Goal: Information Seeking & Learning: Find specific fact

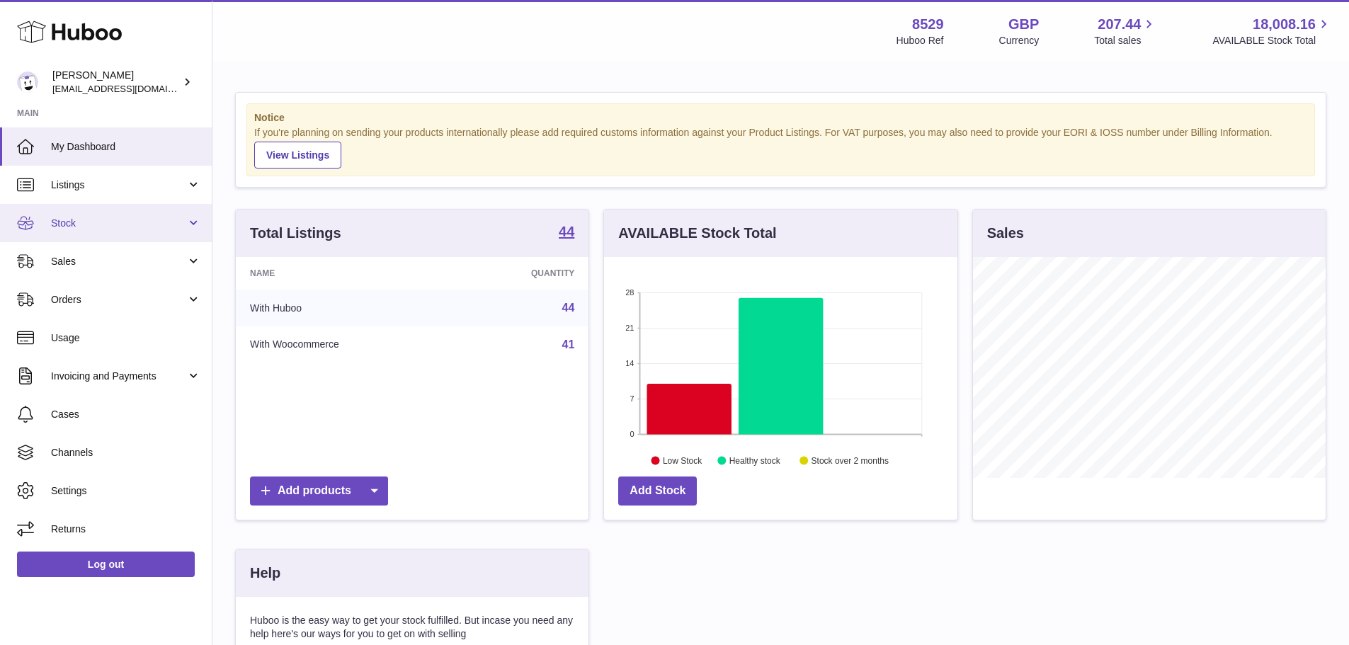
scroll to position [221, 353]
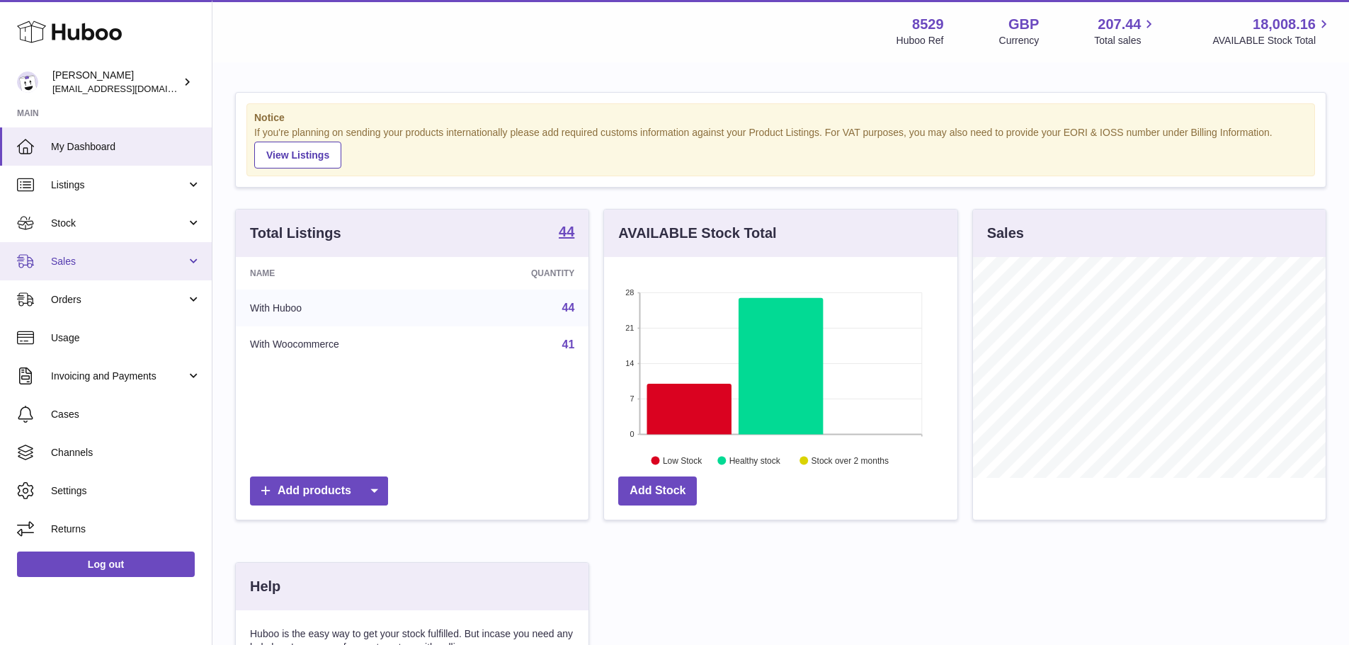
click at [105, 248] on link "Sales" at bounding box center [106, 261] width 212 height 38
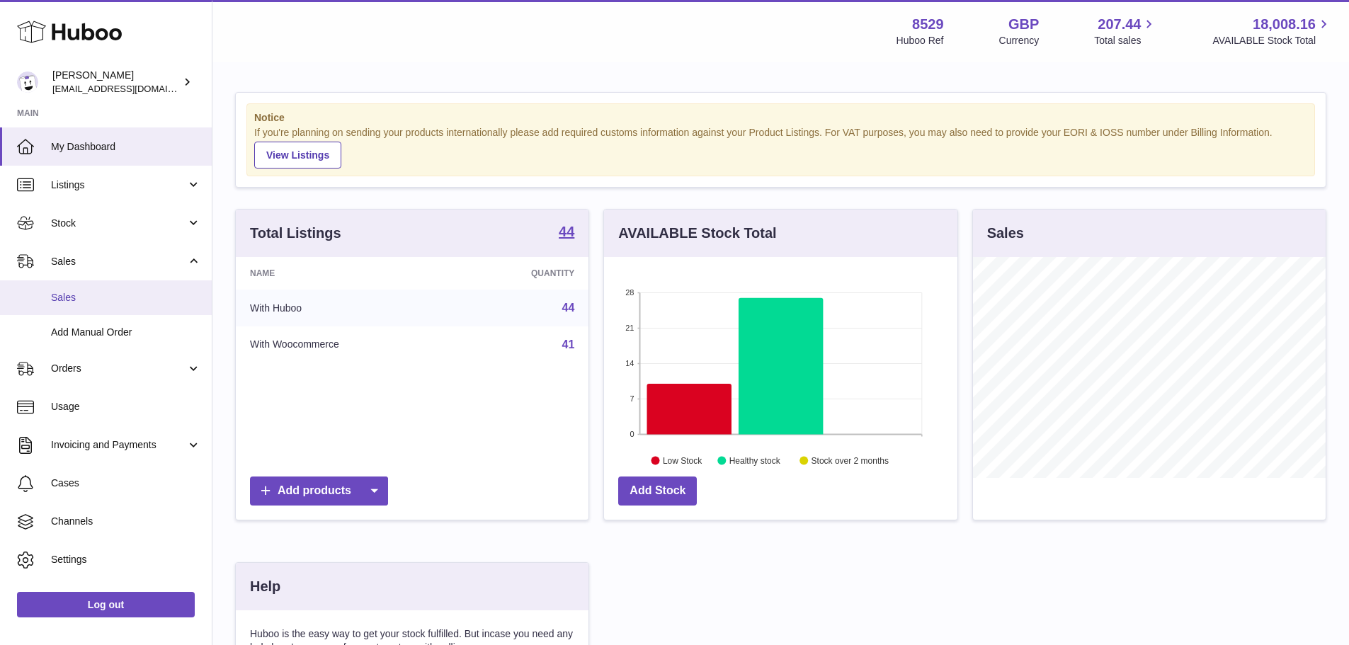
click at [100, 305] on link "Sales" at bounding box center [106, 297] width 212 height 35
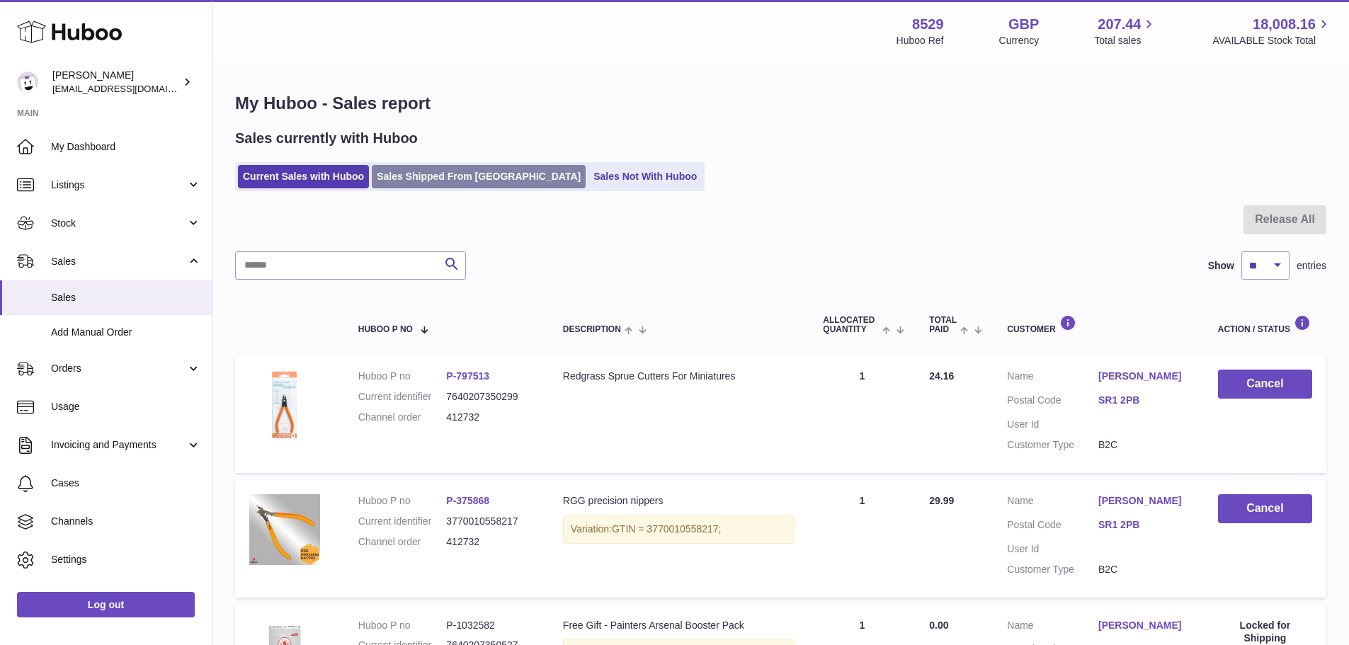
click at [413, 188] on link "Sales Shipped From [GEOGRAPHIC_DATA]" at bounding box center [479, 176] width 214 height 23
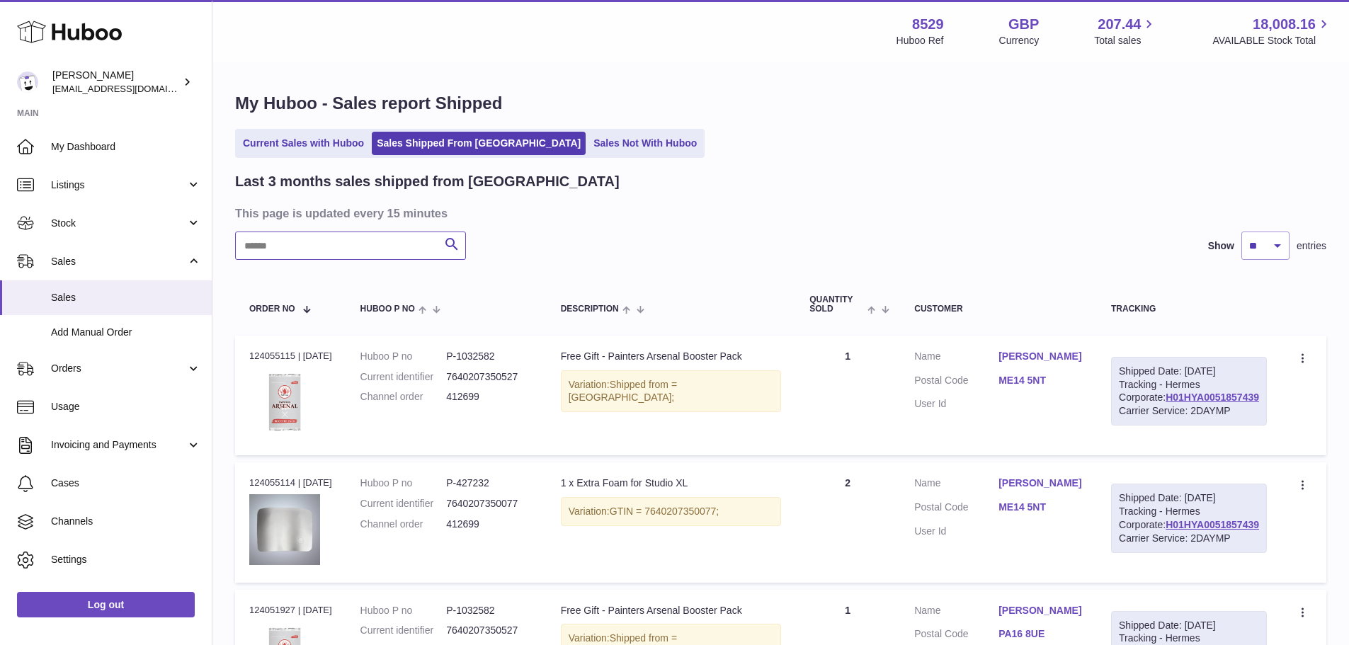
click at [368, 249] on input "text" at bounding box center [350, 245] width 231 height 28
paste input "******"
type input "******"
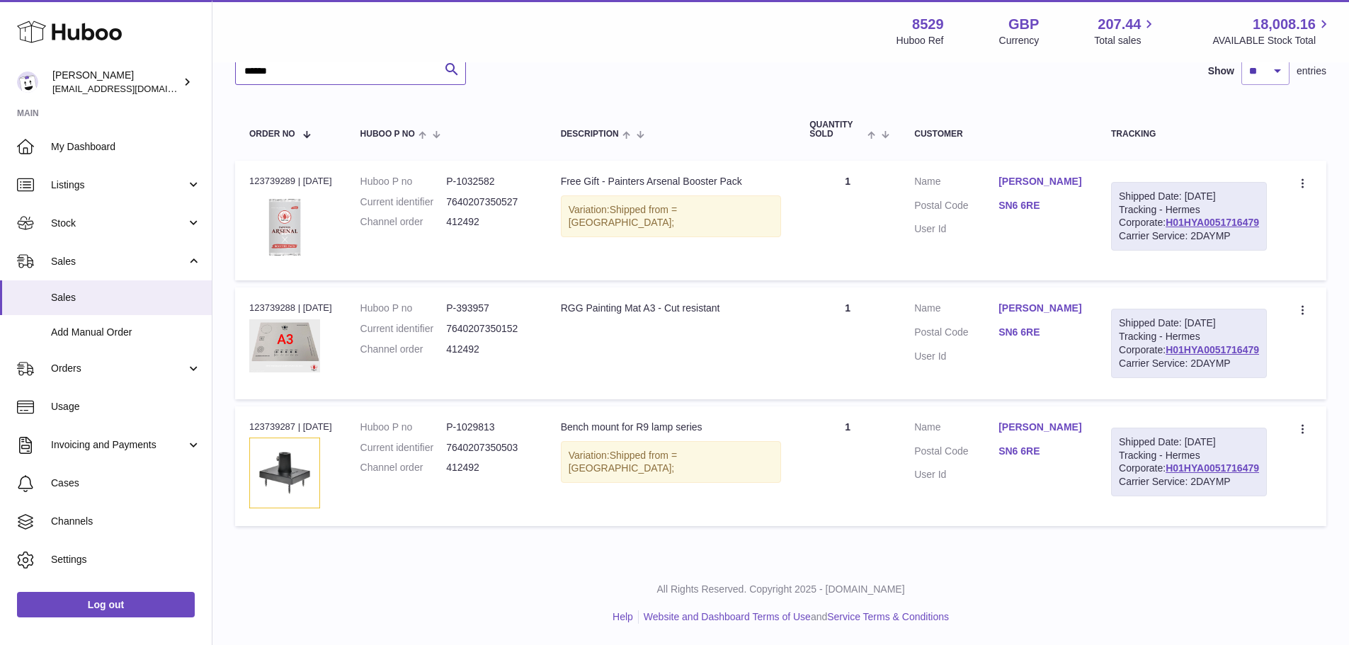
scroll to position [278, 0]
click at [282, 421] on div "Order no 123739287 | [DATE]" at bounding box center [290, 427] width 83 height 13
copy div "123739287"
click at [487, 421] on dd "P-1029813" at bounding box center [489, 427] width 86 height 13
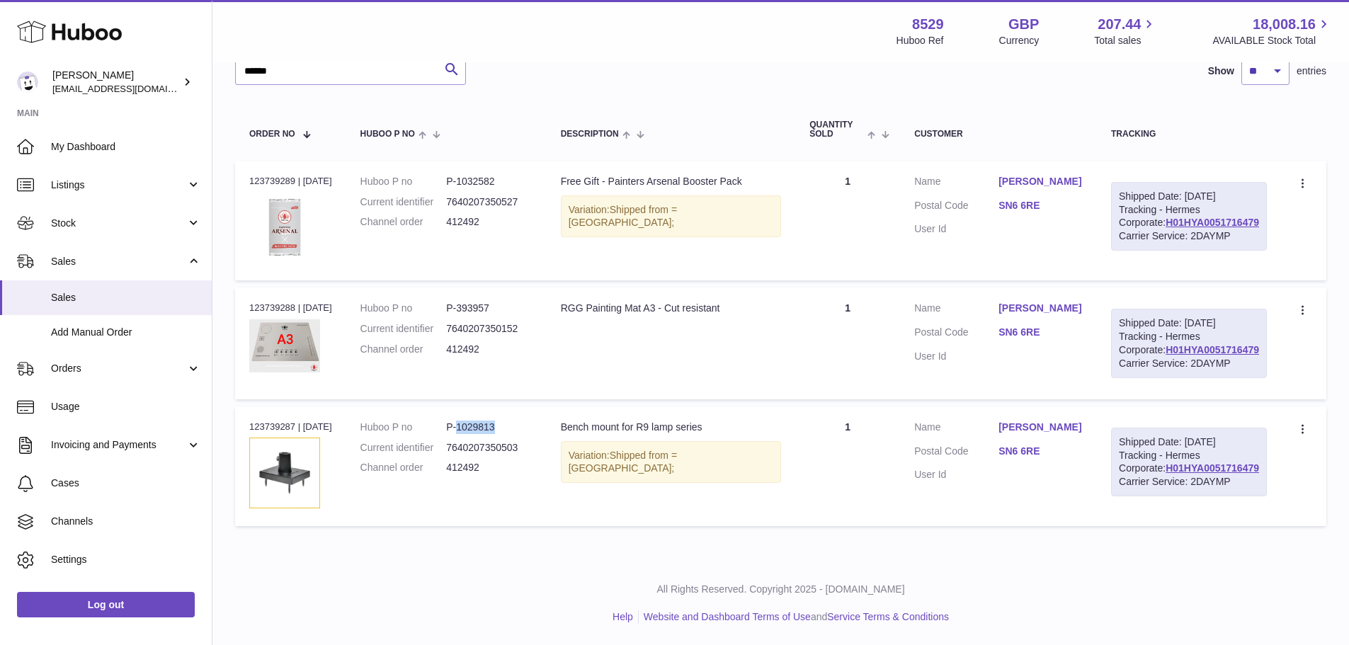
click at [487, 421] on dd "P-1029813" at bounding box center [489, 427] width 86 height 13
copy dd "1029813"
click at [486, 302] on dd "P-393957" at bounding box center [489, 308] width 86 height 13
copy dd "393957"
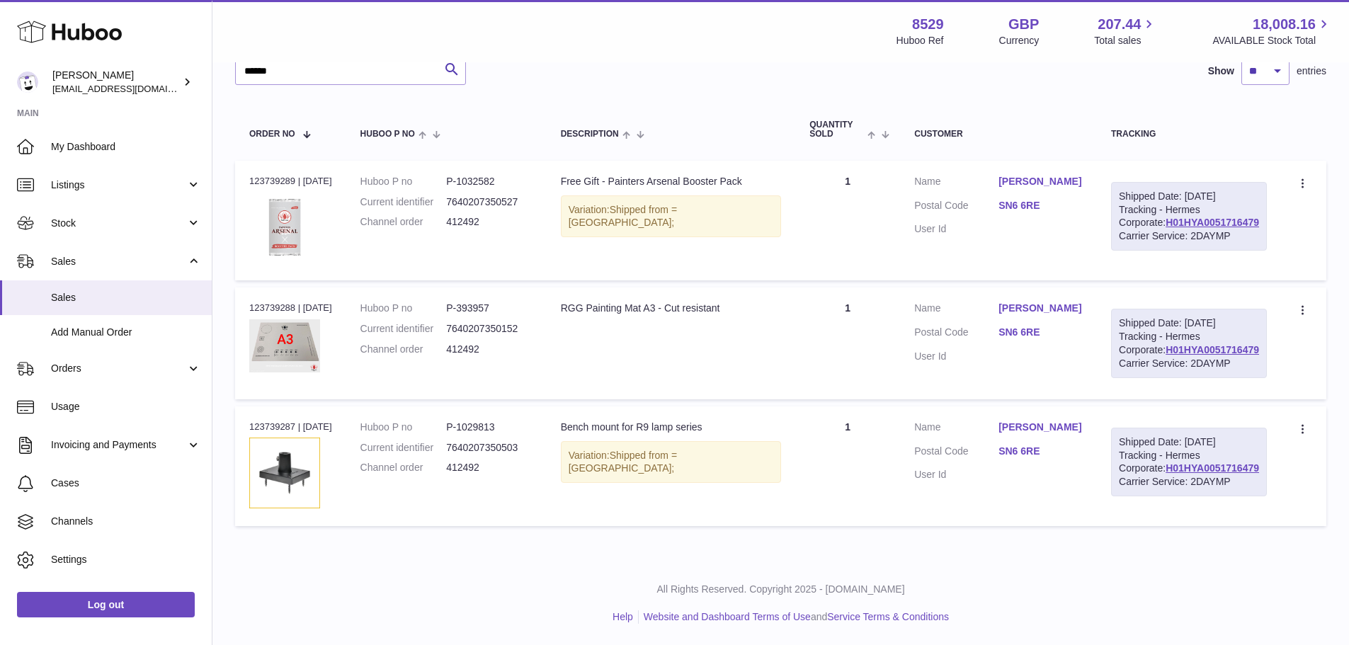
click at [499, 406] on td "Huboo P no P-1029813 Current identifier 7640207350503 Channel order 412492" at bounding box center [446, 466] width 200 height 120
click at [496, 421] on dd "P-1029813" at bounding box center [489, 427] width 86 height 13
copy dd "1029813"
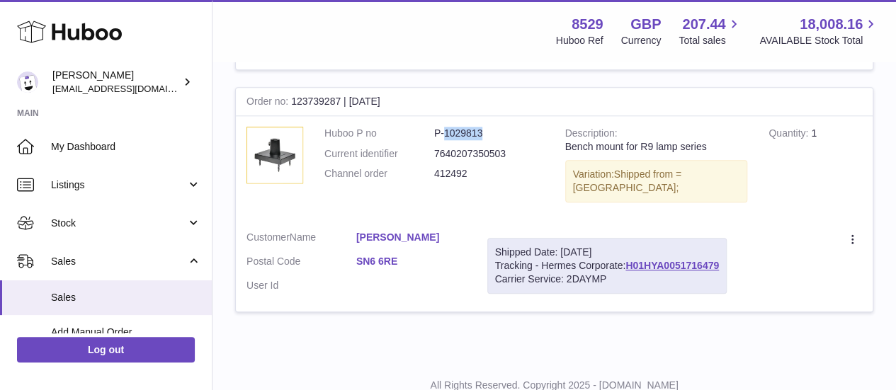
scroll to position [697, 0]
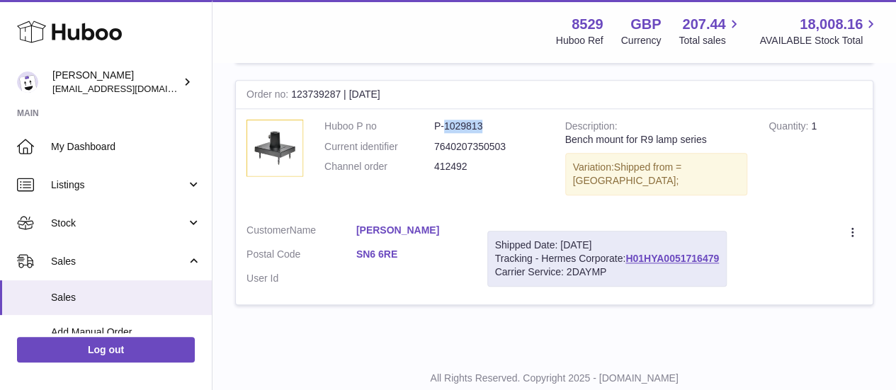
copy dd "1029813"
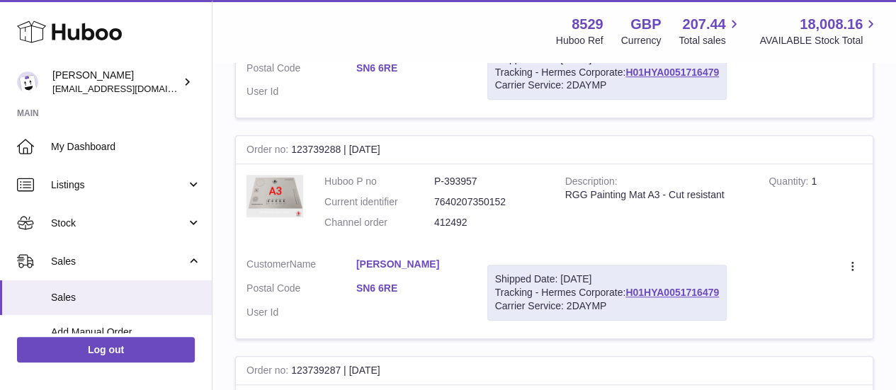
scroll to position [242, 0]
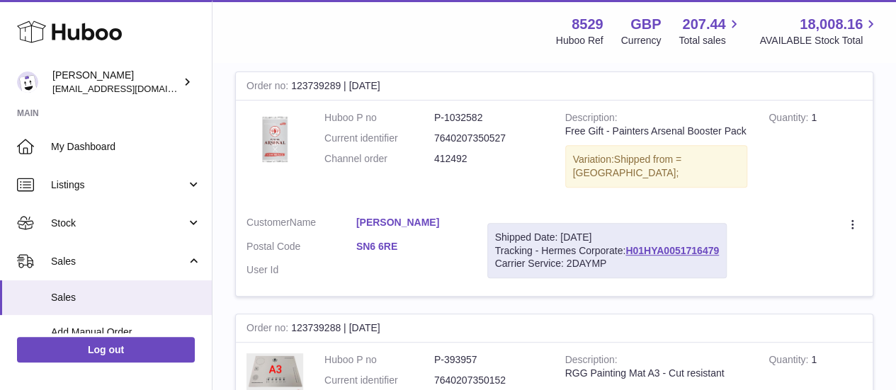
click at [464, 115] on dd "P-1032582" at bounding box center [489, 117] width 110 height 13
copy dd "1032582"
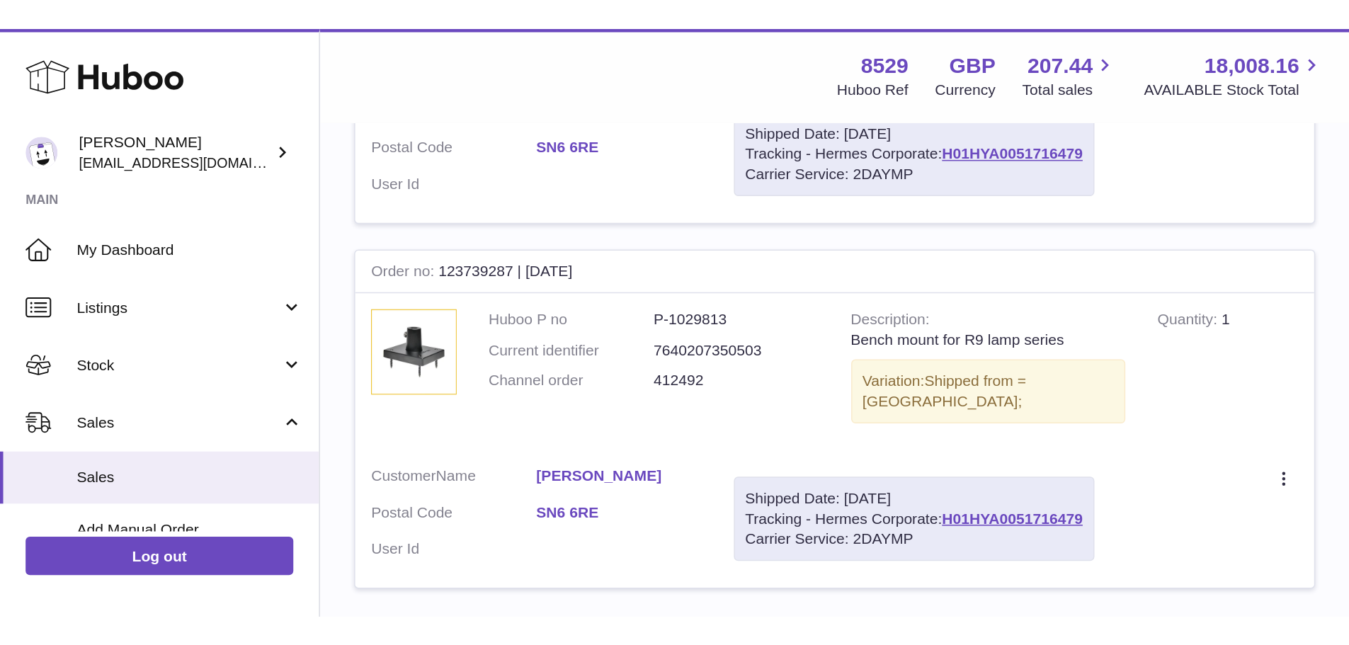
scroll to position [278, 0]
